Goal: Transaction & Acquisition: Purchase product/service

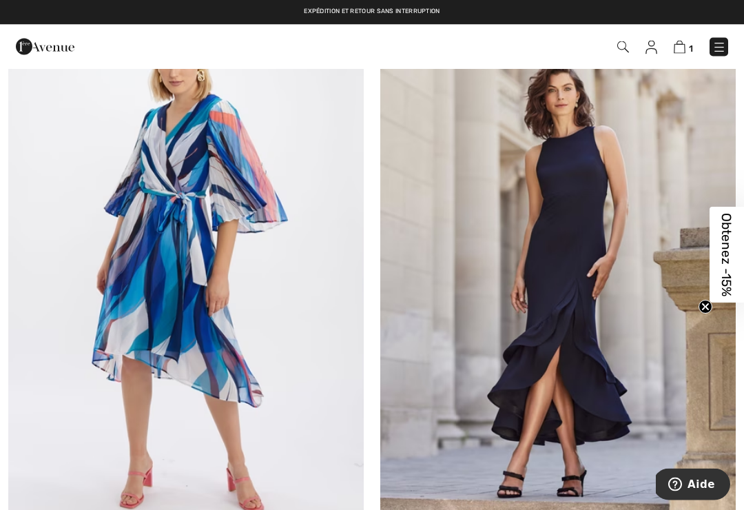
scroll to position [6186, 0]
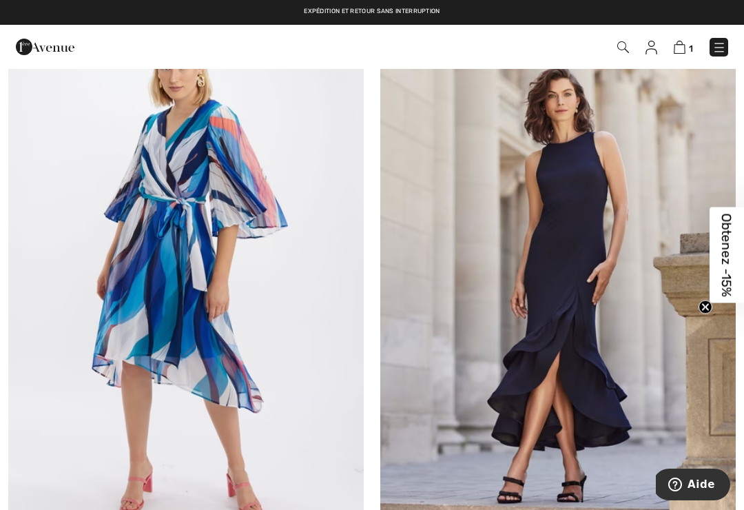
click at [717, 260] on span "Obtenez -15%" at bounding box center [727, 255] width 34 height 96
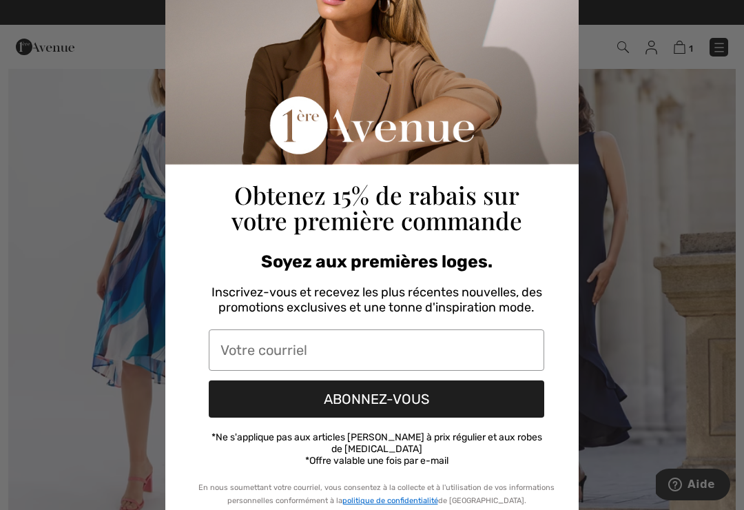
scroll to position [105, 0]
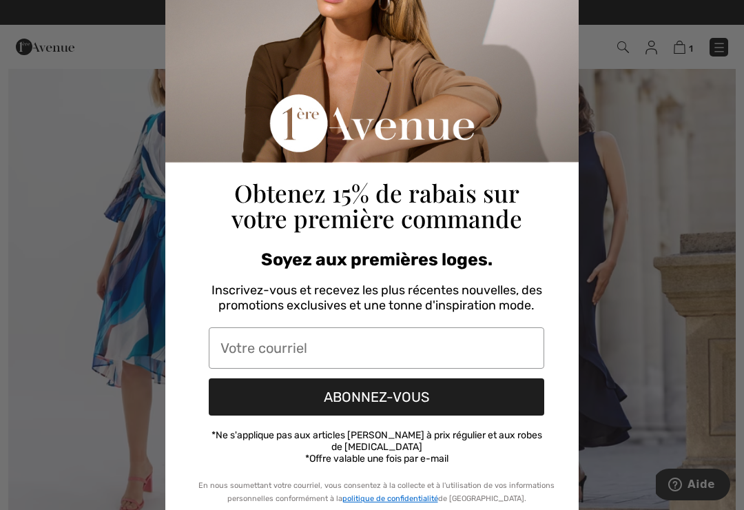
click at [252, 352] on input "Votre courriel" at bounding box center [377, 347] width 336 height 41
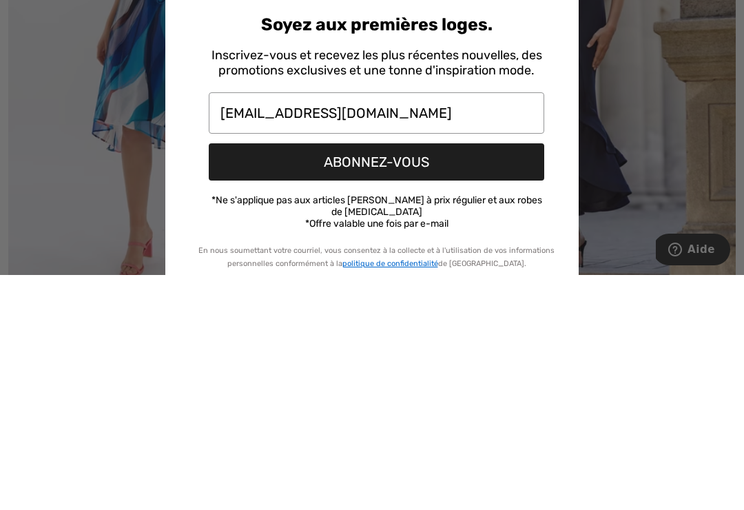
type input "shirleydupuis@hotmail.com"
click at [273, 378] on button "ABONNEZ-VOUS" at bounding box center [377, 396] width 336 height 37
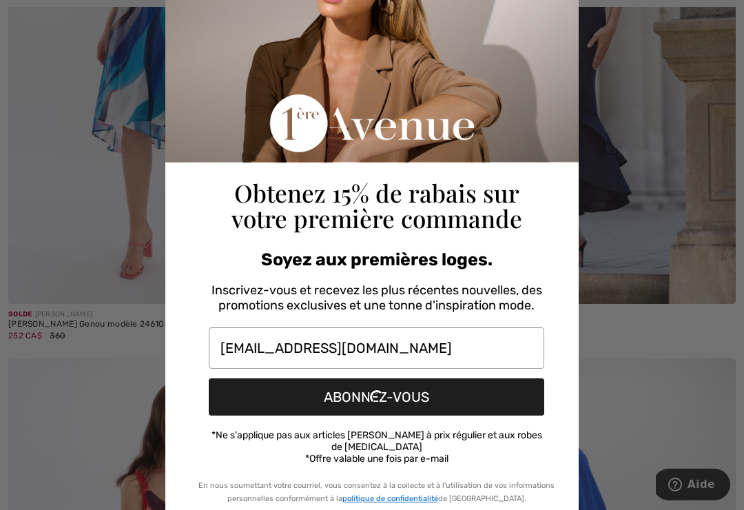
scroll to position [50, 0]
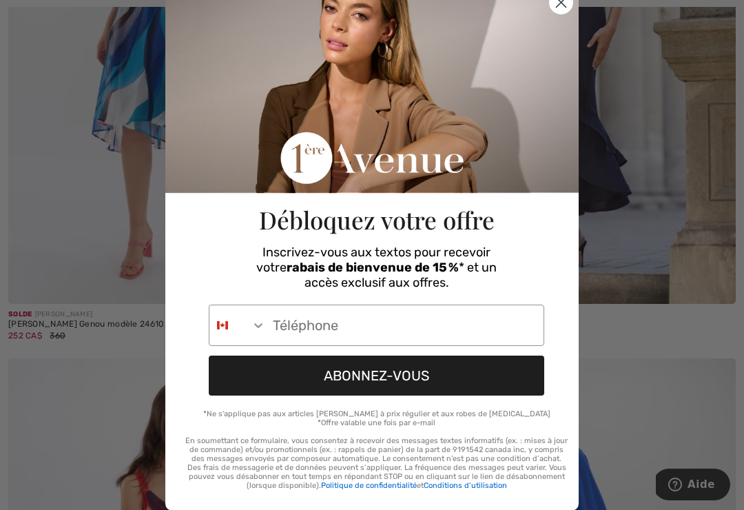
click at [321, 336] on input "Phone Number" at bounding box center [405, 325] width 278 height 40
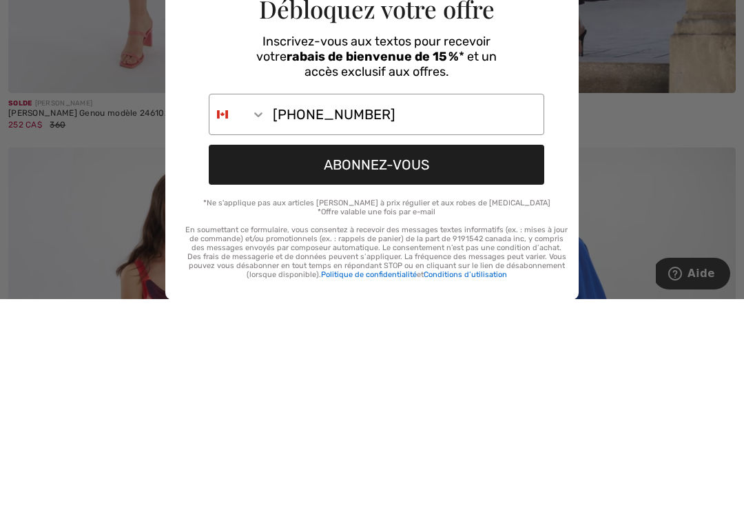
type input "450-821-1462"
click at [309, 356] on button "ABONNEZ-VOUS" at bounding box center [377, 376] width 336 height 40
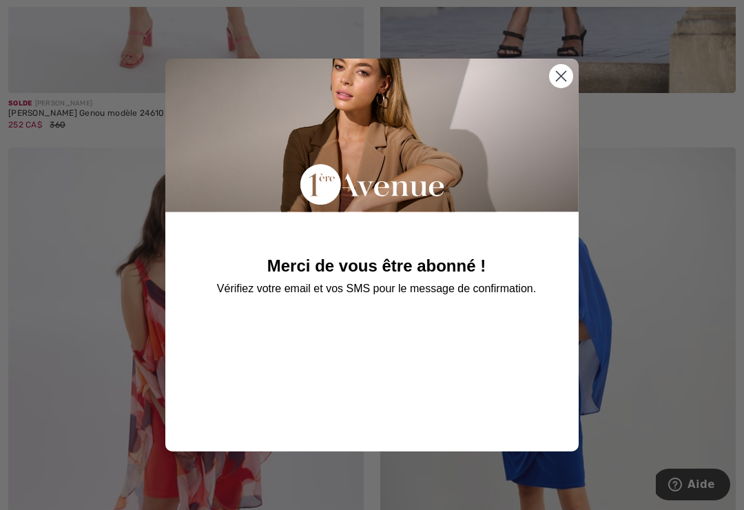
scroll to position [0, 0]
click at [542, 76] on div "Merci de vous être abonné ! Vérifiez votre email et vos SMS pour le message de …" at bounding box center [376, 248] width 391 height 379
click at [572, 68] on icon "Close dialog" at bounding box center [561, 76] width 24 height 24
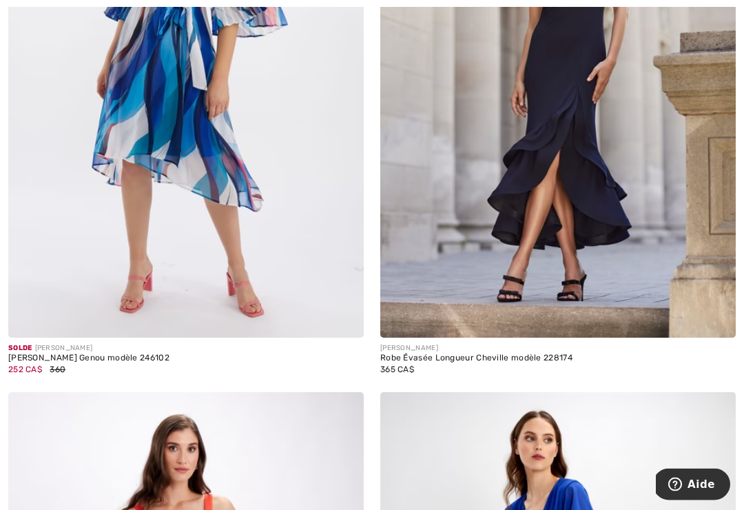
scroll to position [6391, 0]
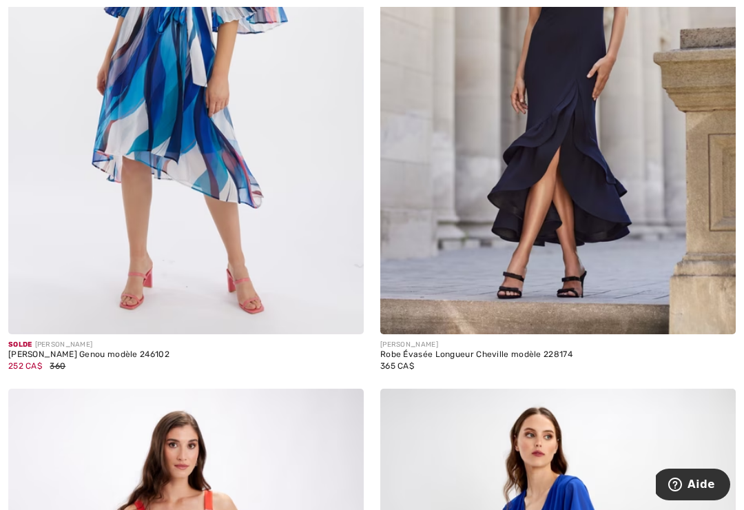
click at [407, 350] on div "Robe Évasée Longueur Cheville modèle 228174" at bounding box center [559, 355] width 356 height 10
click at [545, 216] on img at bounding box center [559, 68] width 356 height 534
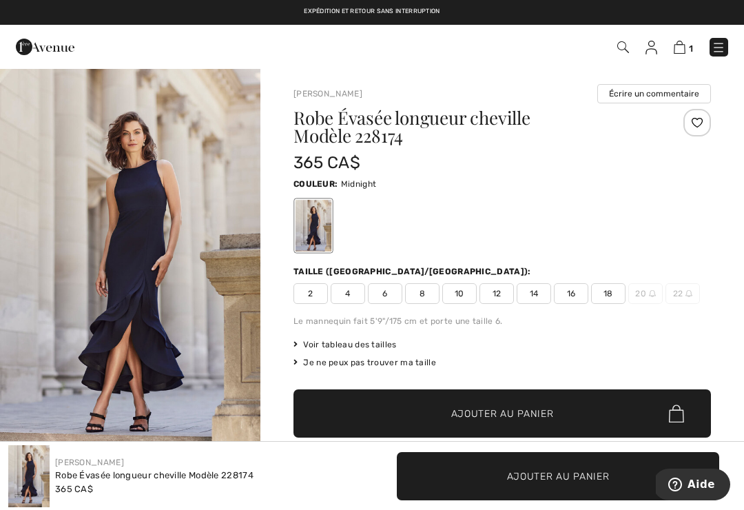
click at [338, 347] on span "Voir tableau des tailles" at bounding box center [345, 344] width 103 height 12
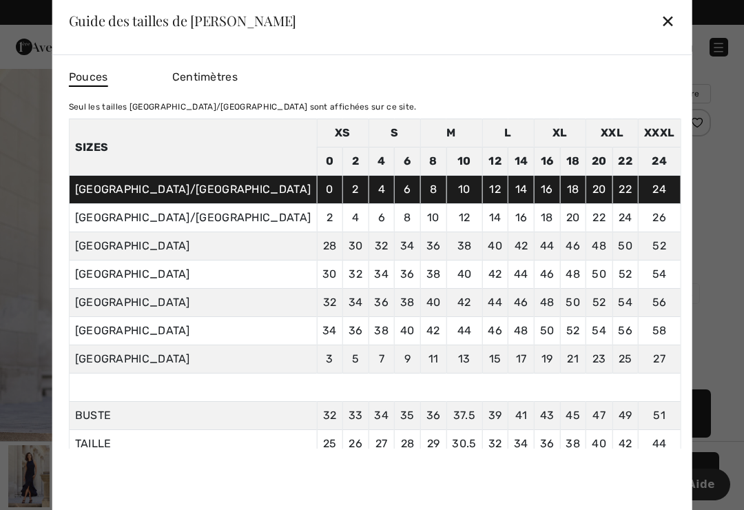
click at [661, 23] on div "✕" at bounding box center [668, 20] width 14 height 29
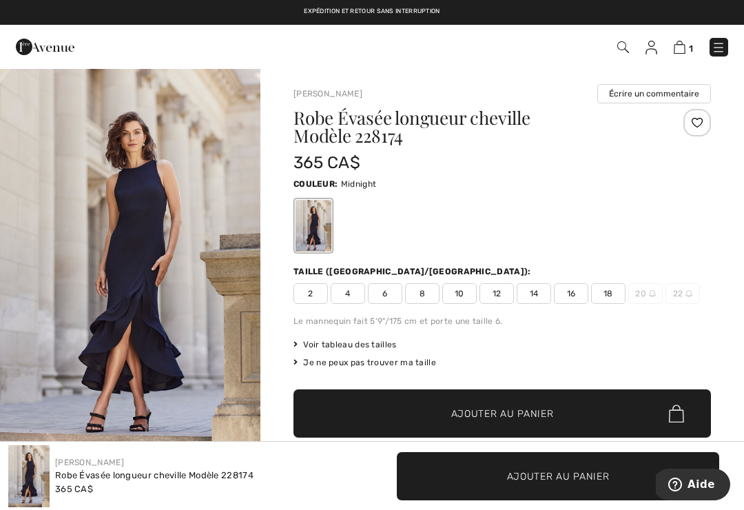
click at [423, 298] on span "8" at bounding box center [422, 293] width 34 height 21
click at [539, 405] on span "✔ Ajouté au panier Ajouter au panier" at bounding box center [503, 413] width 418 height 48
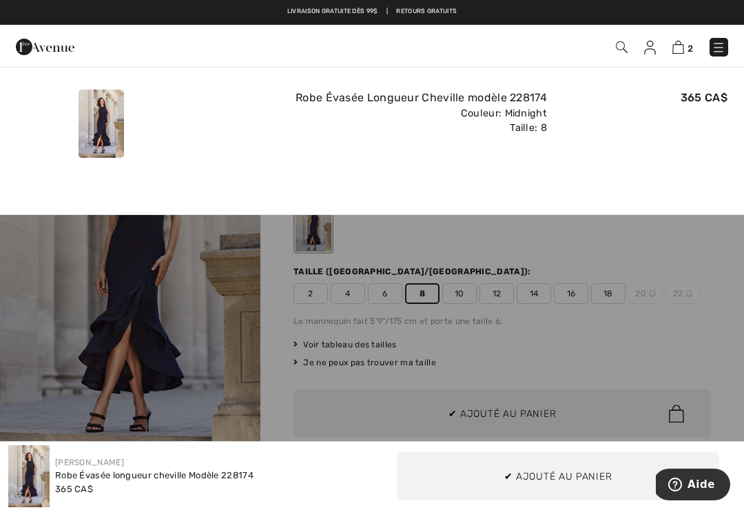
click at [677, 48] on img at bounding box center [679, 47] width 12 height 13
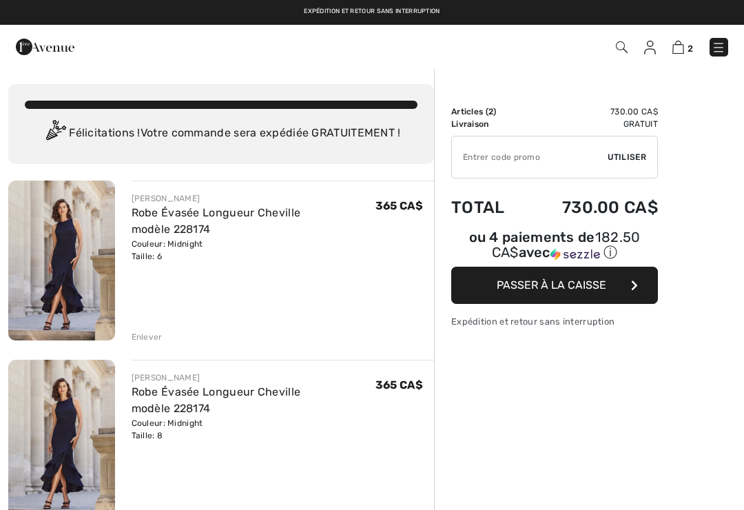
checkbox input "true"
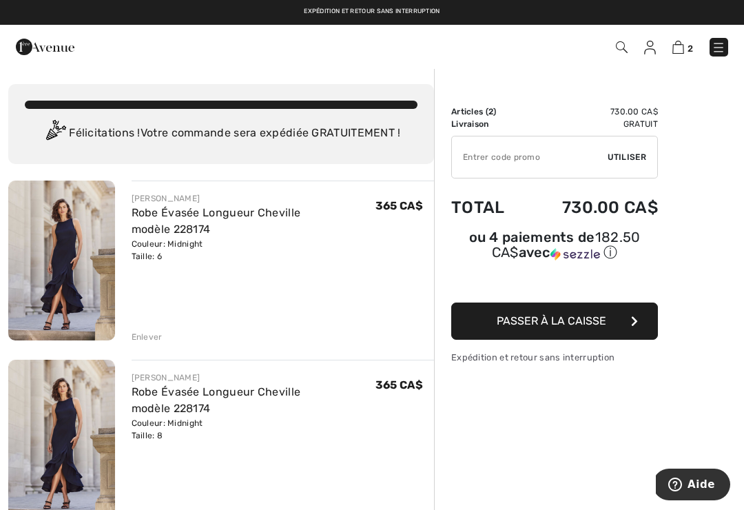
click at [152, 340] on div "Enlever" at bounding box center [147, 337] width 31 height 12
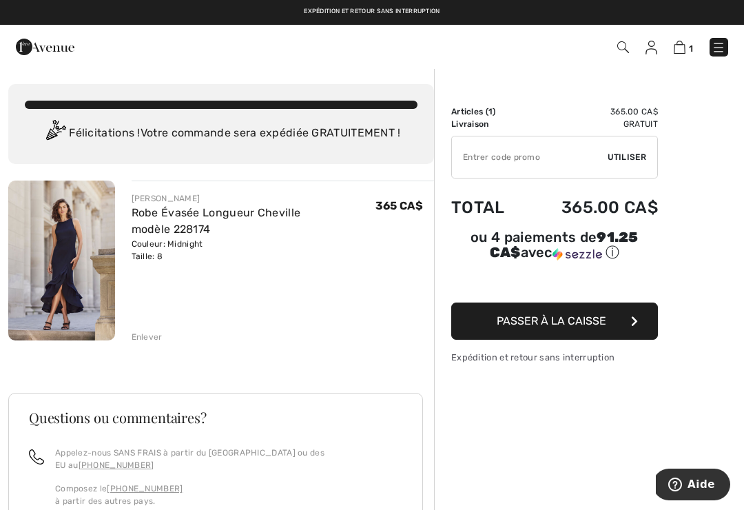
click at [590, 160] on input "TEXT" at bounding box center [530, 156] width 156 height 41
type input "NEW15"
click at [645, 158] on span "Utiliser" at bounding box center [627, 157] width 39 height 12
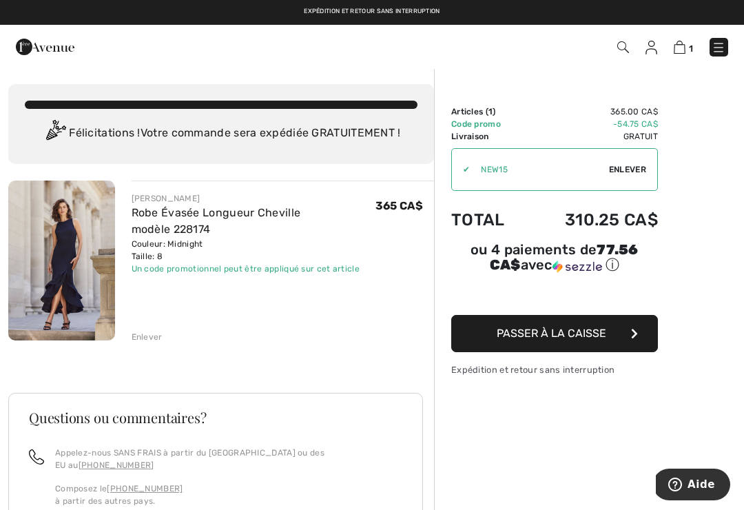
click at [612, 336] on button "Passer à la caisse" at bounding box center [555, 333] width 207 height 37
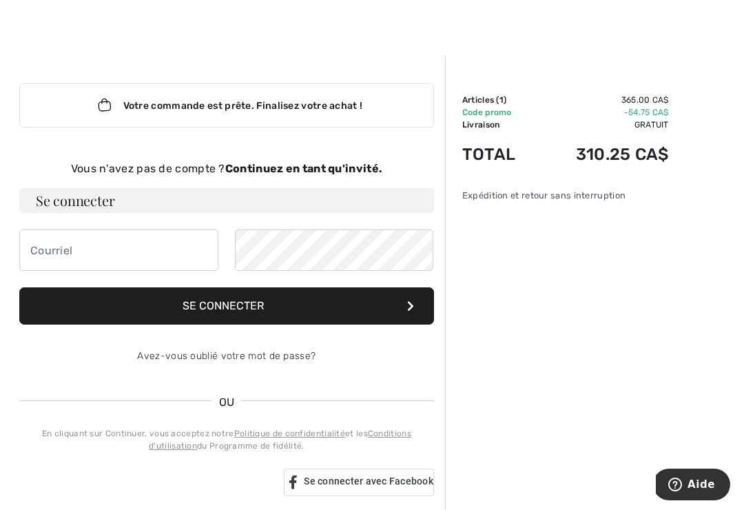
scroll to position [12, 0]
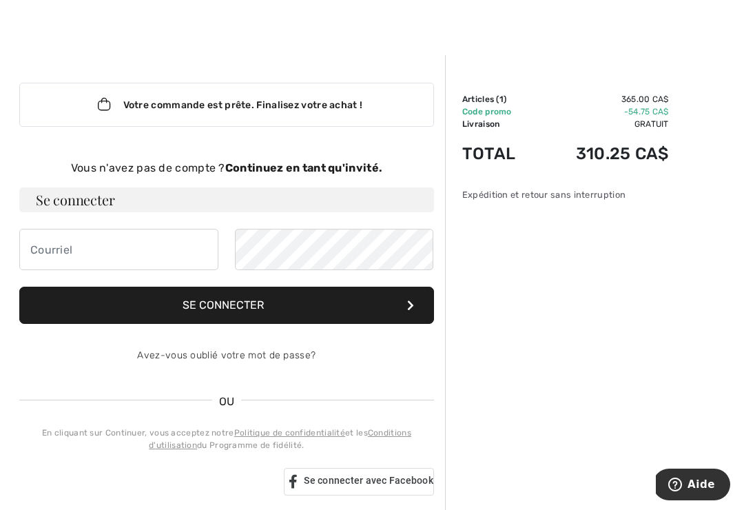
click at [298, 169] on strong "Continuez en tant qu'invité." at bounding box center [303, 167] width 157 height 13
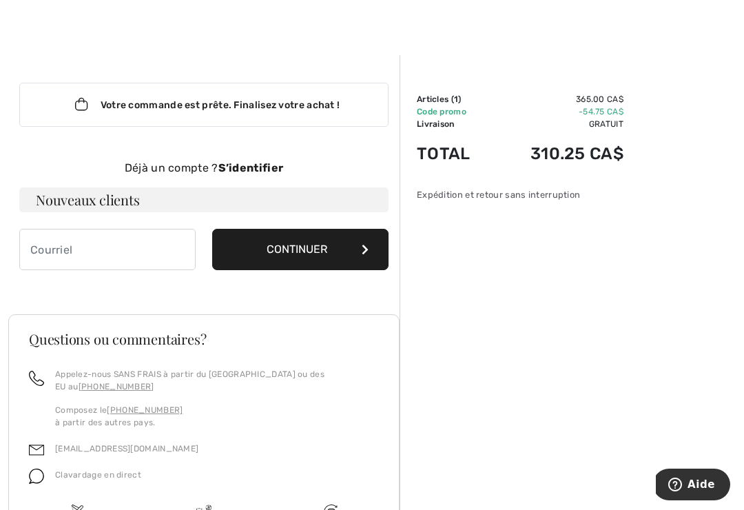
click at [163, 199] on h3 "Nouveaux clients" at bounding box center [203, 200] width 369 height 25
click at [104, 244] on input "email" at bounding box center [107, 249] width 176 height 41
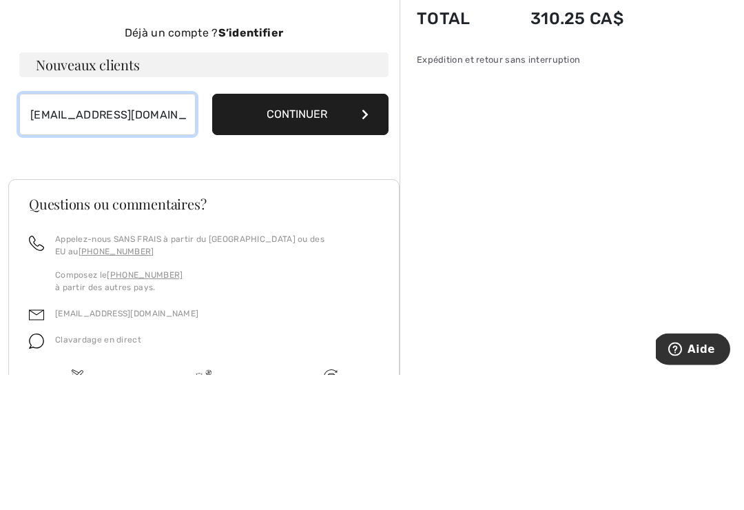
type input "[EMAIL_ADDRESS][DOMAIN_NAME]"
click at [298, 230] on button "Continuer" at bounding box center [300, 250] width 176 height 41
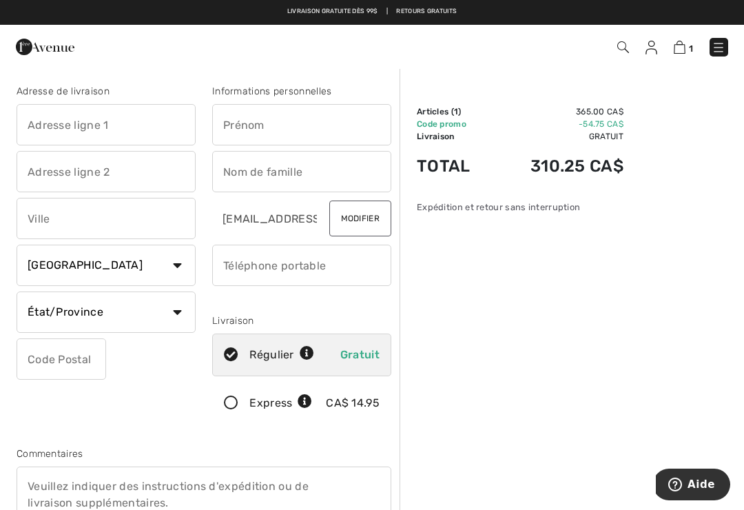
click at [87, 136] on input "text" at bounding box center [106, 124] width 179 height 41
click at [244, 119] on input "text" at bounding box center [301, 124] width 179 height 41
type input "1391 rue des morilles"
type input "s"
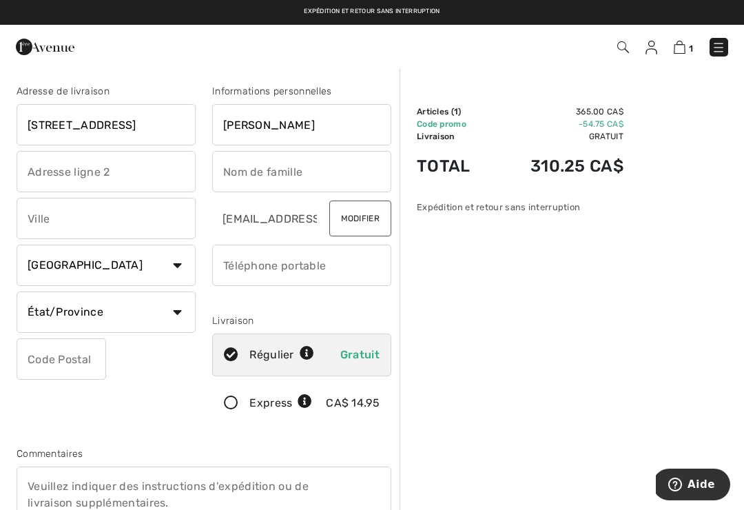
type input "[PERSON_NAME]"
click at [243, 180] on input "text" at bounding box center [301, 171] width 179 height 41
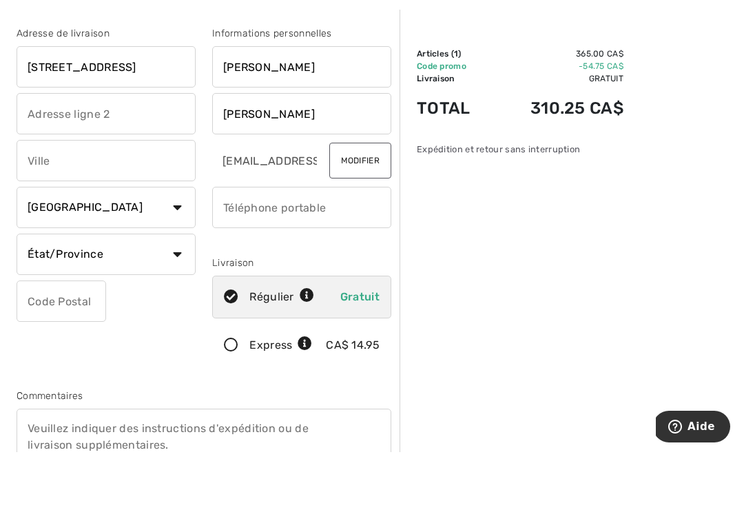
type input "Dupuis"
click at [45, 198] on input "text" at bounding box center [106, 218] width 179 height 41
type input "Prevost"
click at [245, 245] on input "phone" at bounding box center [301, 265] width 179 height 41
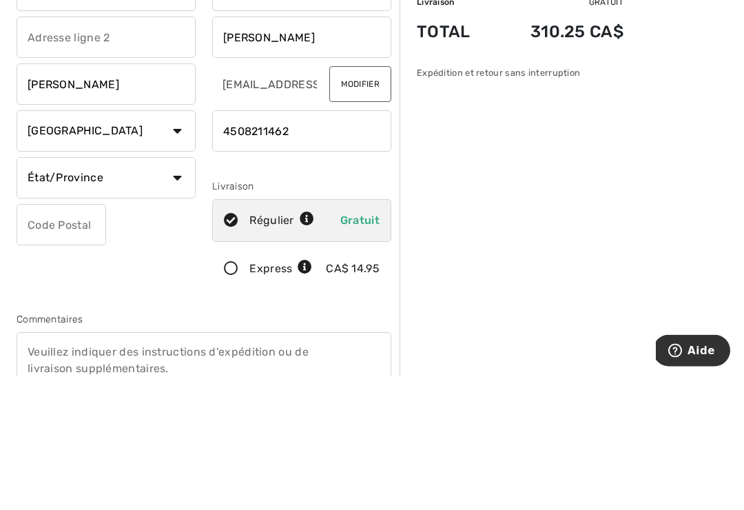
type input "4508211462"
click at [55, 292] on select "État/Province Alberta Colombie-Britannique Ile-du-Prince-Edward Manitoba Nouvea…" at bounding box center [106, 312] width 179 height 41
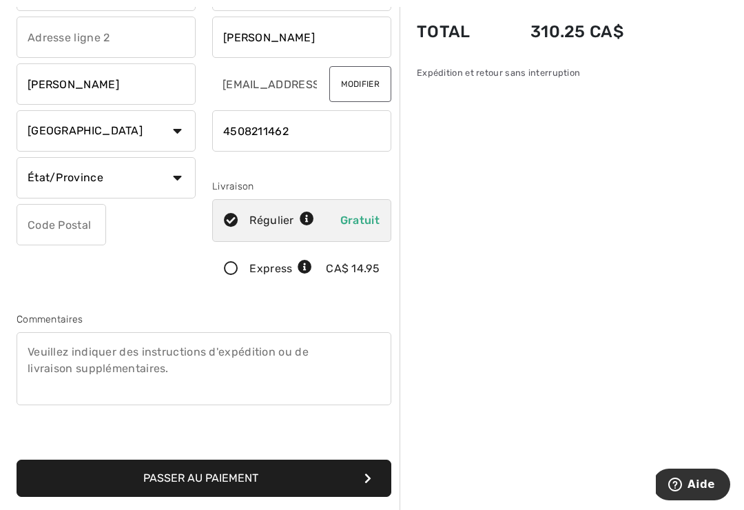
select select "QC"
click at [48, 225] on input "text" at bounding box center [62, 224] width 90 height 41
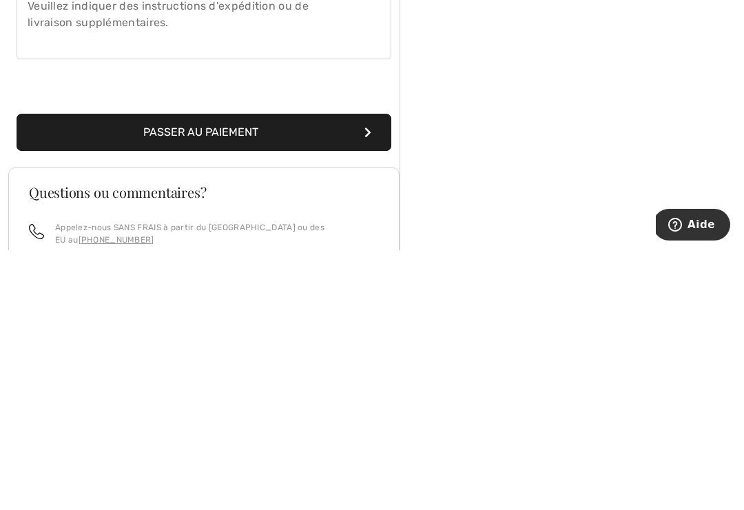
type input "JOR1T0"
click at [101, 374] on button "Passer au paiement" at bounding box center [204, 392] width 375 height 37
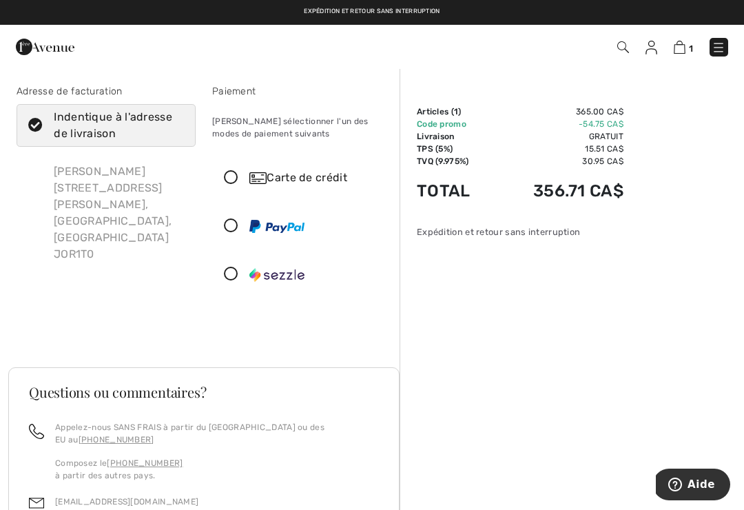
click at [233, 183] on icon at bounding box center [231, 178] width 37 height 14
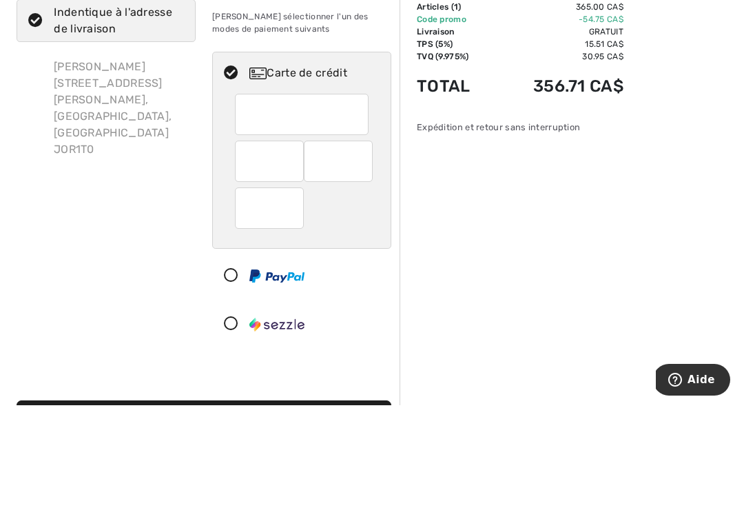
scroll to position [105, 0]
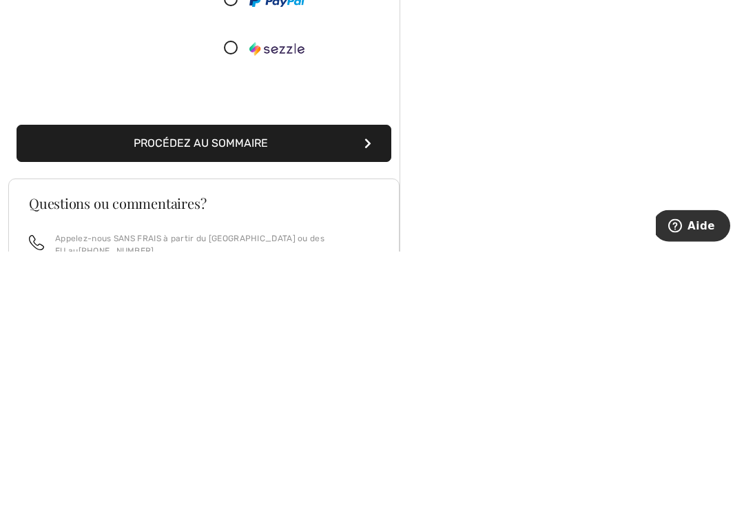
click at [156, 384] on button "Procédez au sommaire" at bounding box center [204, 402] width 375 height 37
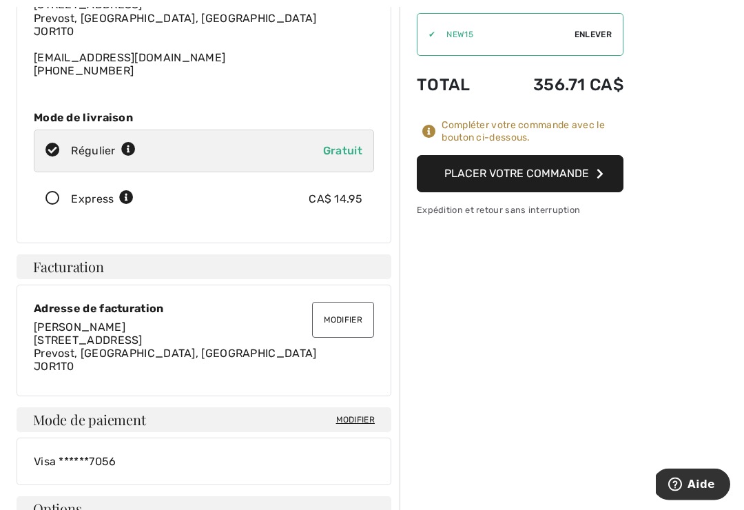
scroll to position [161, 0]
click at [556, 164] on button "Placer votre commande" at bounding box center [520, 172] width 207 height 37
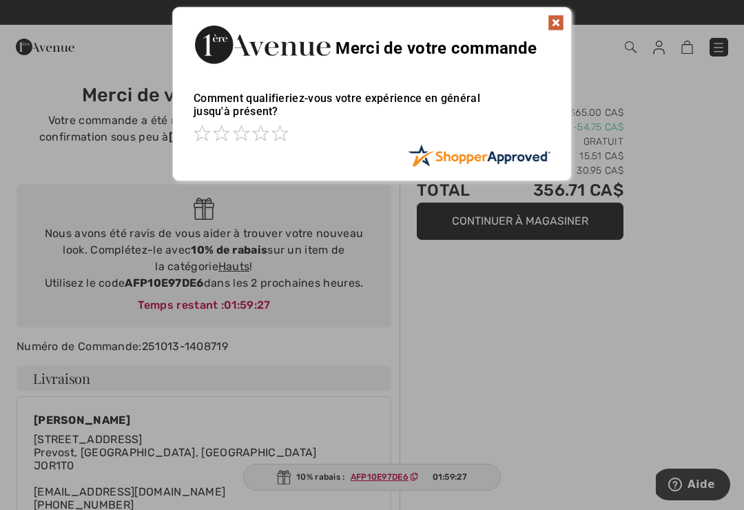
click at [561, 30] on img at bounding box center [556, 22] width 17 height 17
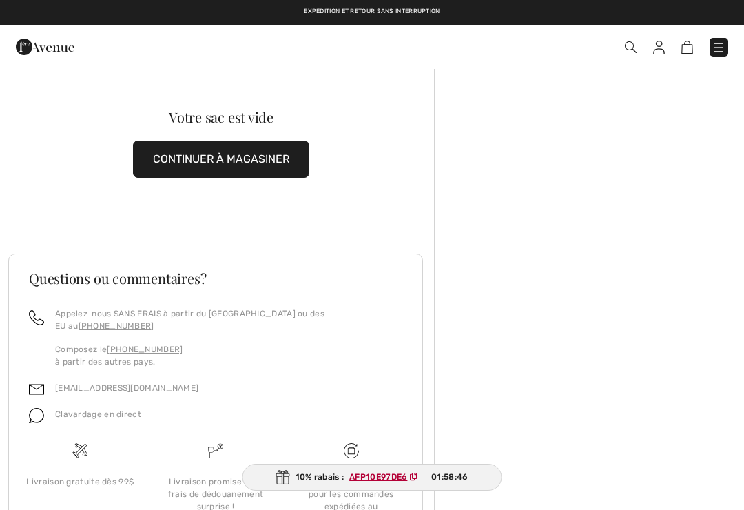
scroll to position [72, 0]
